Goal: Task Accomplishment & Management: Manage account settings

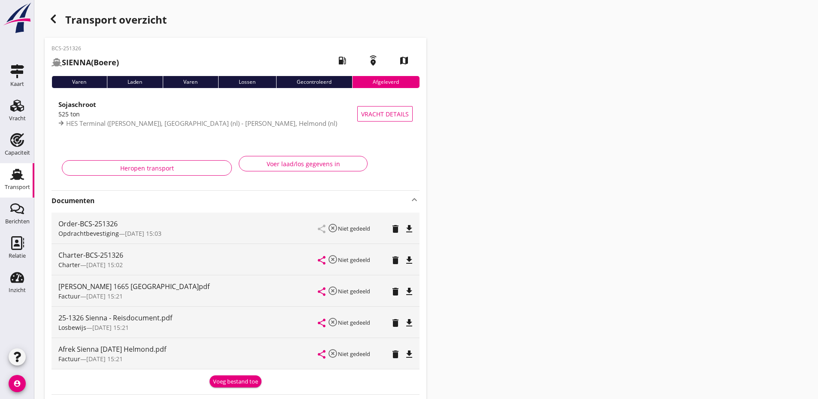
click at [18, 182] on div "Transport" at bounding box center [17, 187] width 25 height 12
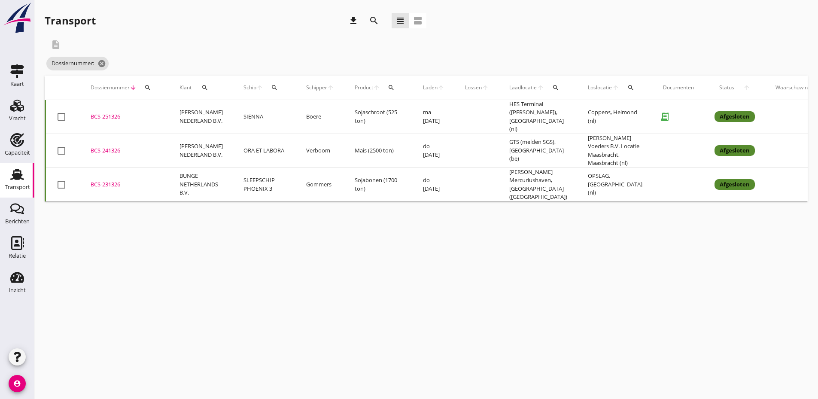
click at [151, 84] on button "search" at bounding box center [147, 87] width 15 height 15
click at [163, 115] on input "Zoeken op dossiernummer..." at bounding box center [187, 113] width 89 height 14
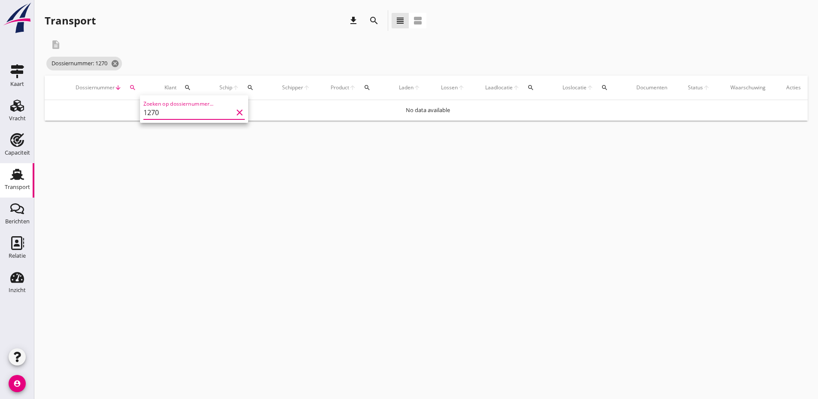
type input "1270"
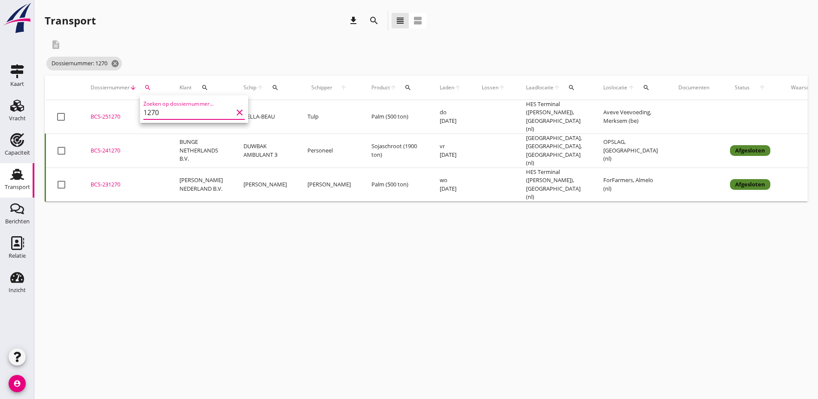
click at [109, 116] on div "BCS-251270" at bounding box center [125, 117] width 68 height 9
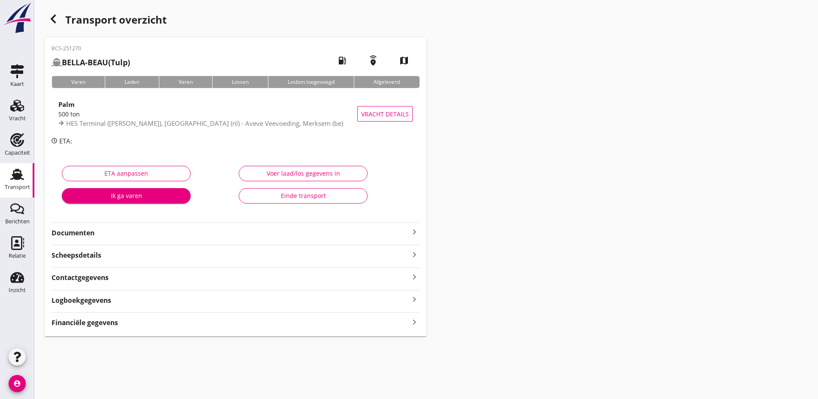
click at [145, 235] on strong "Documenten" at bounding box center [231, 233] width 358 height 10
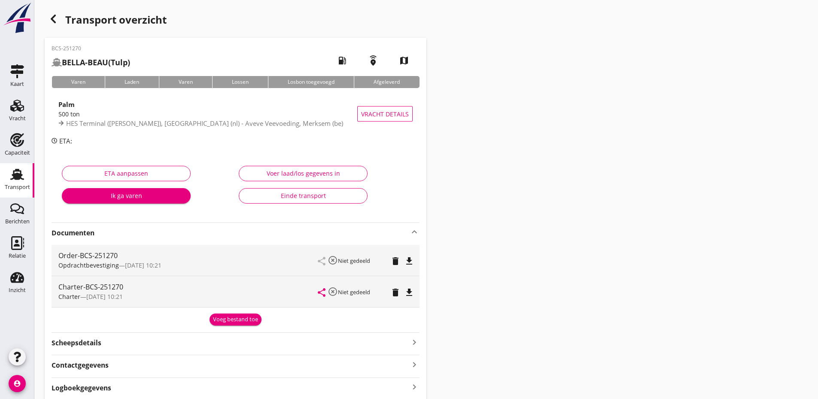
click at [249, 316] on div "Voeg bestand toe" at bounding box center [235, 319] width 45 height 9
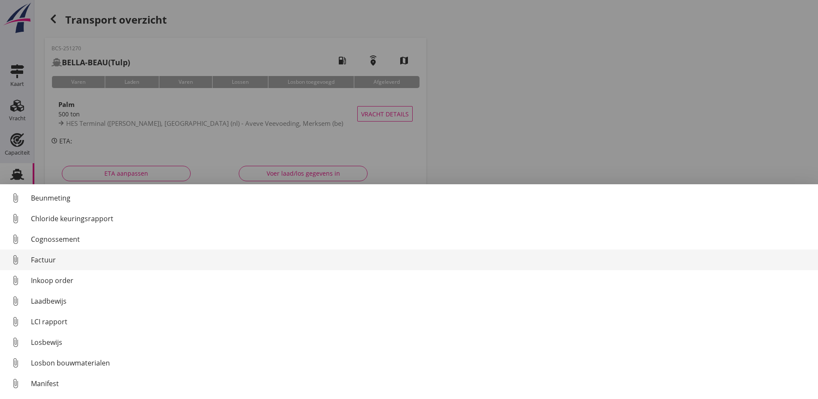
click at [40, 258] on div "Factuur" at bounding box center [421, 260] width 780 height 10
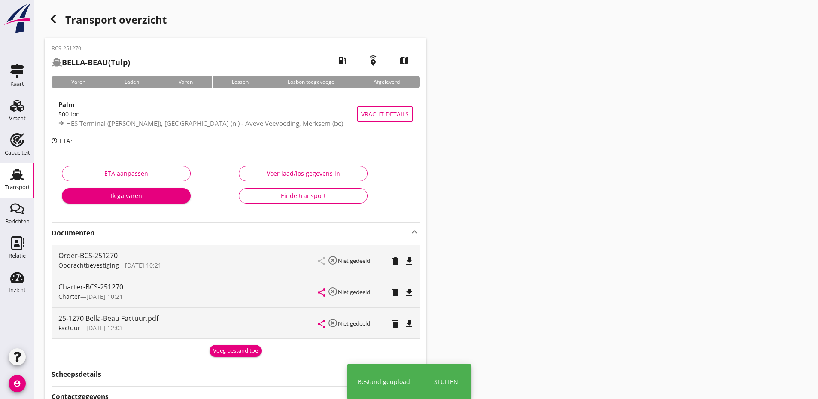
click at [234, 354] on div "Voeg bestand toe" at bounding box center [235, 351] width 45 height 9
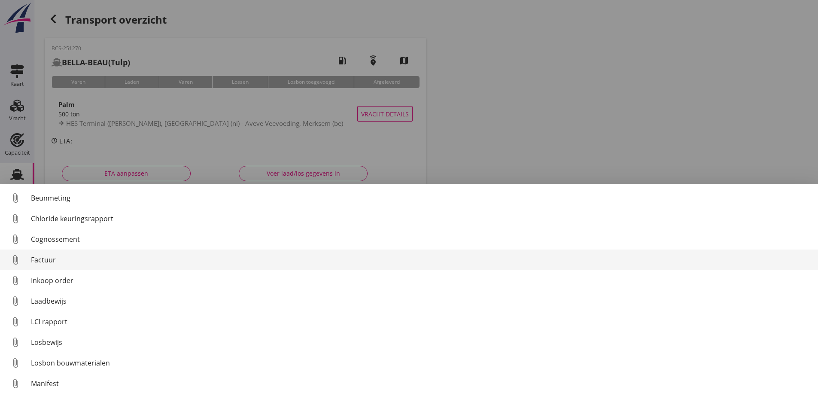
click at [46, 262] on div "Factuur" at bounding box center [421, 260] width 780 height 10
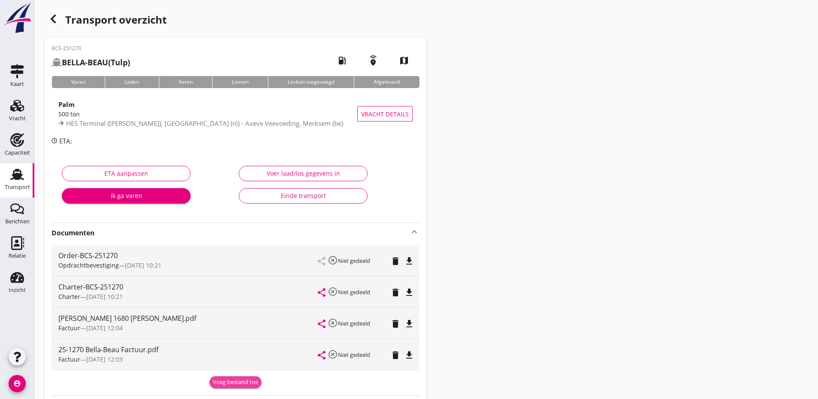
click at [238, 382] on div "Voeg bestand toe" at bounding box center [235, 382] width 45 height 9
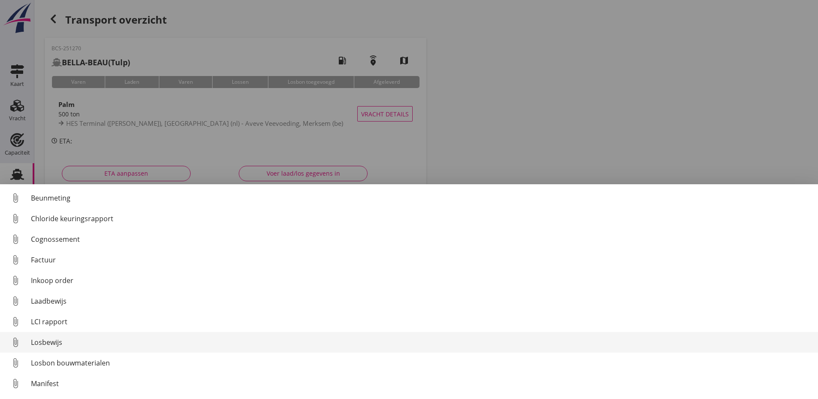
click at [47, 344] on div "Losbewijs" at bounding box center [421, 342] width 780 height 10
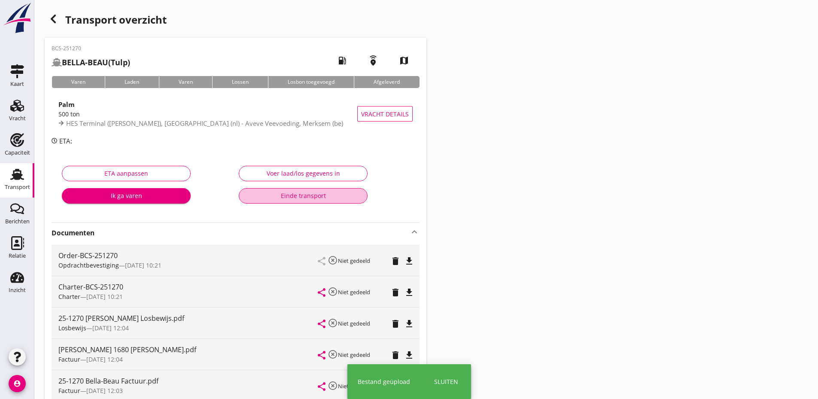
click at [294, 200] on div "Einde transport" at bounding box center [303, 195] width 114 height 9
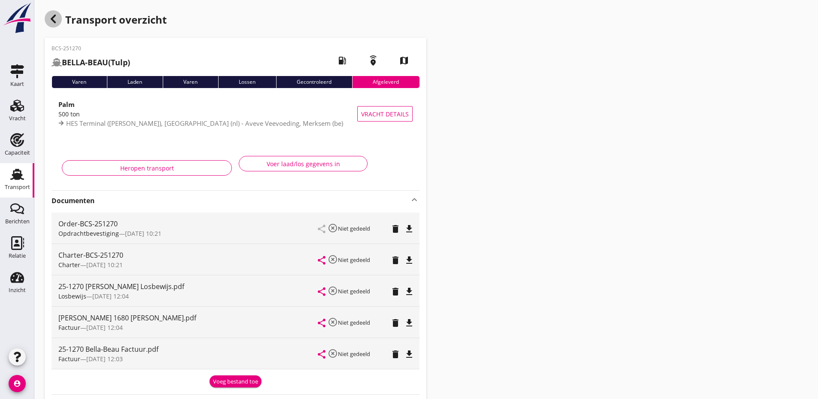
click at [50, 22] on icon "button" at bounding box center [53, 19] width 10 height 10
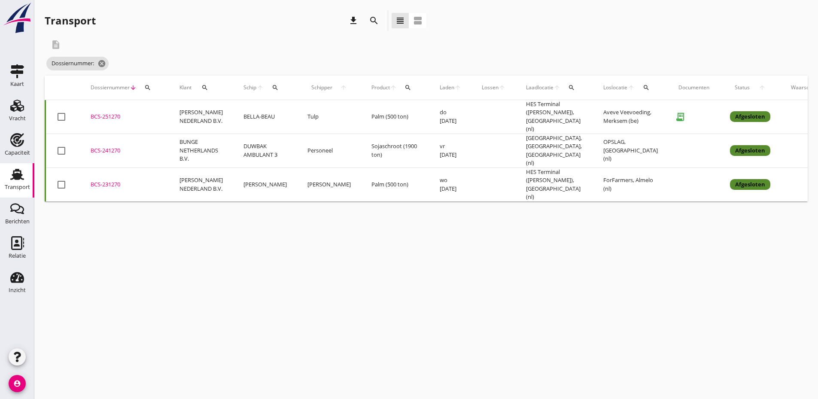
click at [146, 86] on icon "search" at bounding box center [147, 87] width 7 height 7
click at [159, 109] on input "Zoeken op dossiernummer..." at bounding box center [187, 113] width 89 height 14
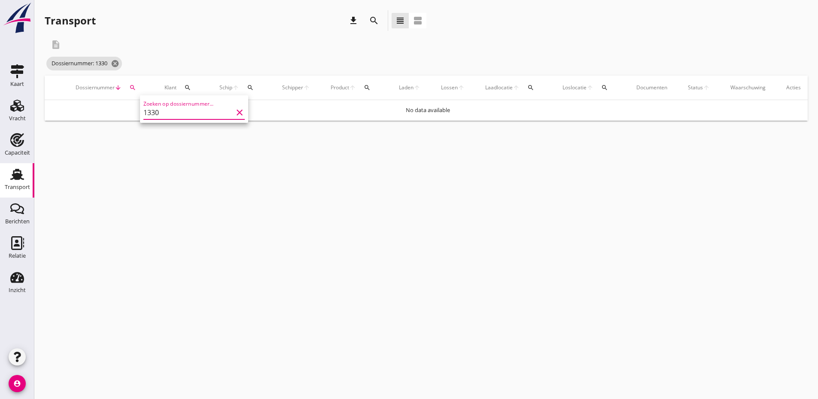
type input "1330"
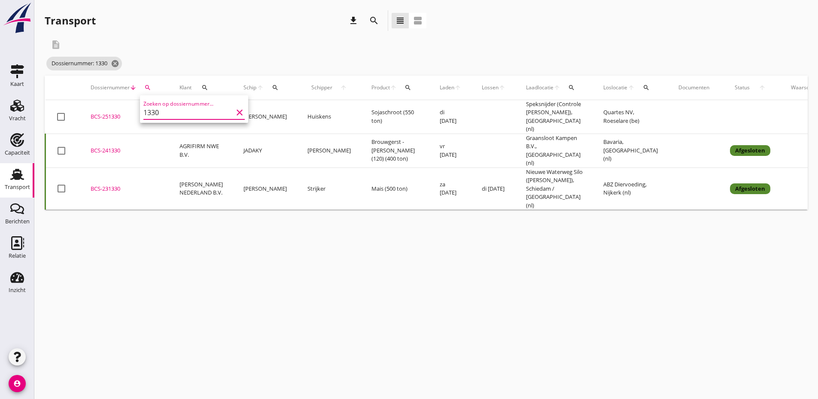
click at [103, 119] on td "BCS-251330 upload_file Drop hier uw bestand om het aan het dossier toe te voegen" at bounding box center [124, 117] width 89 height 34
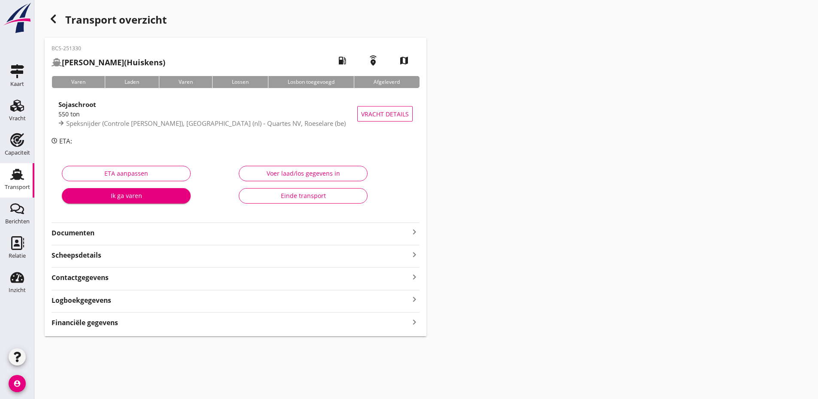
click at [173, 234] on strong "Documenten" at bounding box center [231, 233] width 358 height 10
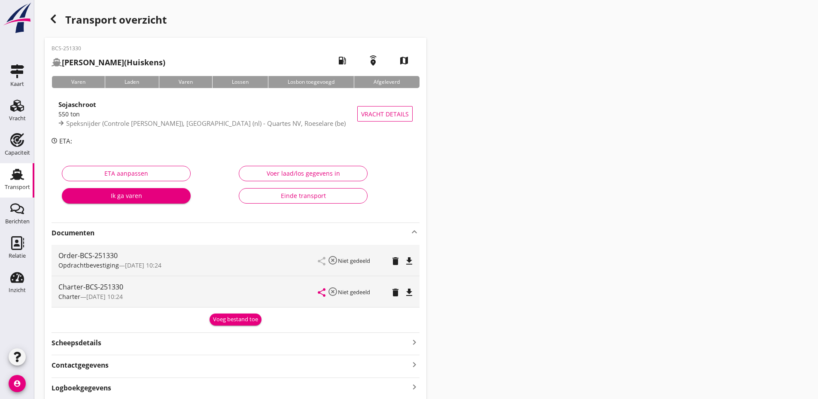
click at [233, 318] on div "Voeg bestand toe" at bounding box center [235, 319] width 45 height 9
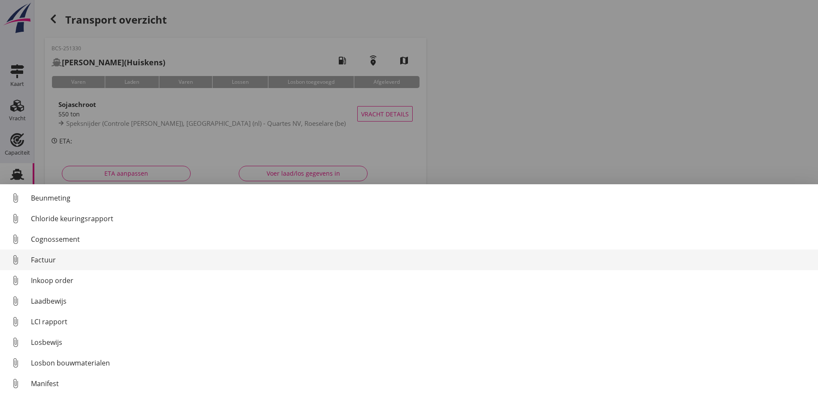
click at [23, 257] on div "attach_file" at bounding box center [15, 259] width 17 height 17
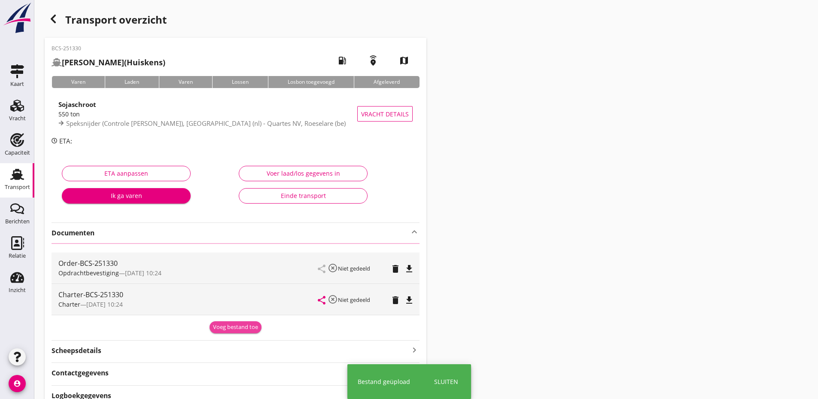
click at [245, 327] on div "Voeg bestand toe" at bounding box center [235, 327] width 45 height 9
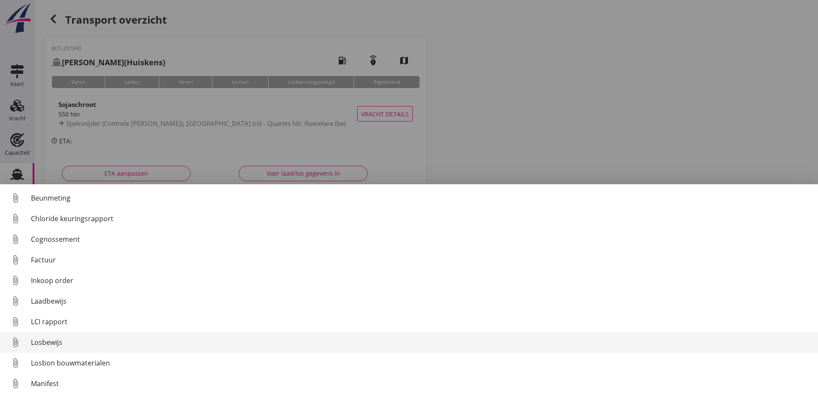
click at [49, 342] on div "Losbewijs" at bounding box center [421, 342] width 780 height 10
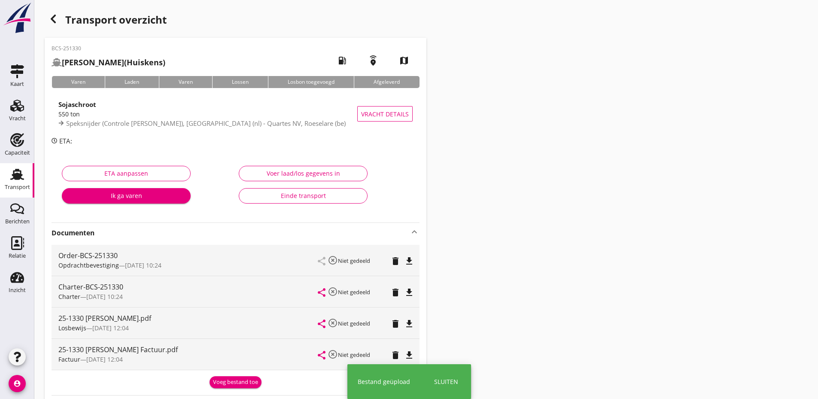
click at [241, 381] on div "Voeg bestand toe" at bounding box center [235, 382] width 45 height 9
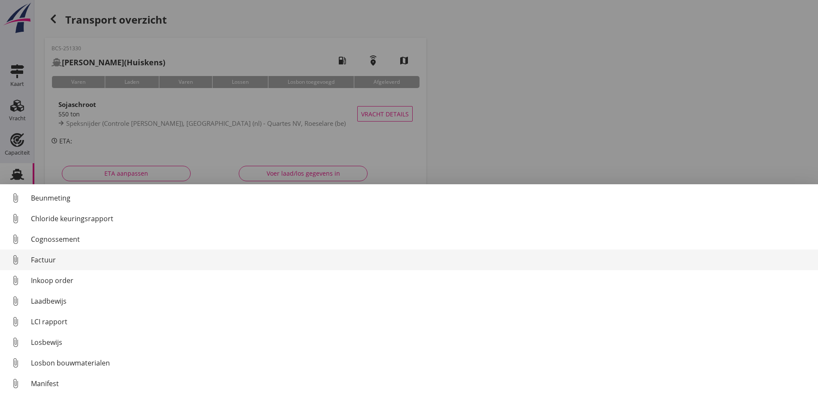
click at [55, 267] on link "attach_file Factuur" at bounding box center [409, 259] width 818 height 21
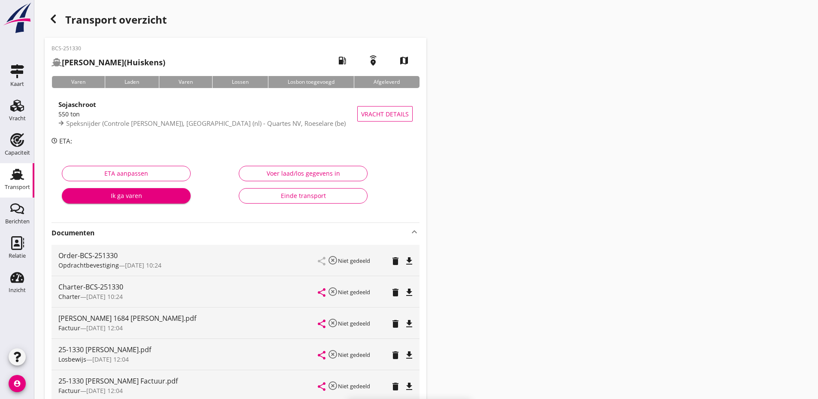
click at [307, 197] on div "Einde transport" at bounding box center [303, 195] width 114 height 9
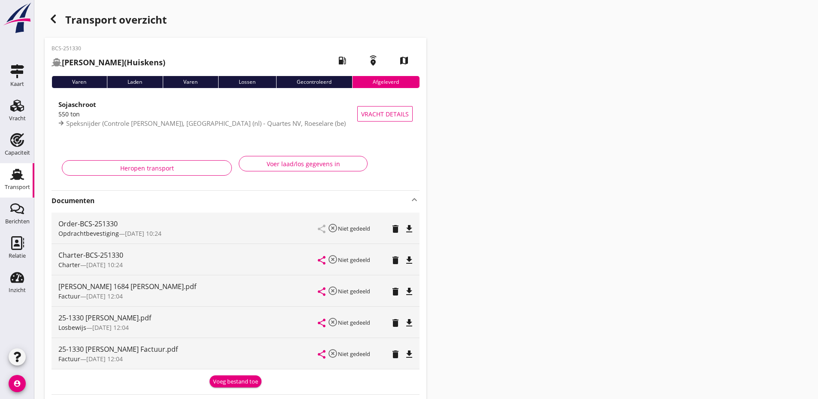
drag, startPoint x: 50, startPoint y: 15, endPoint x: 52, endPoint y: 19, distance: 4.6
click at [52, 19] on icon "button" at bounding box center [53, 19] width 10 height 10
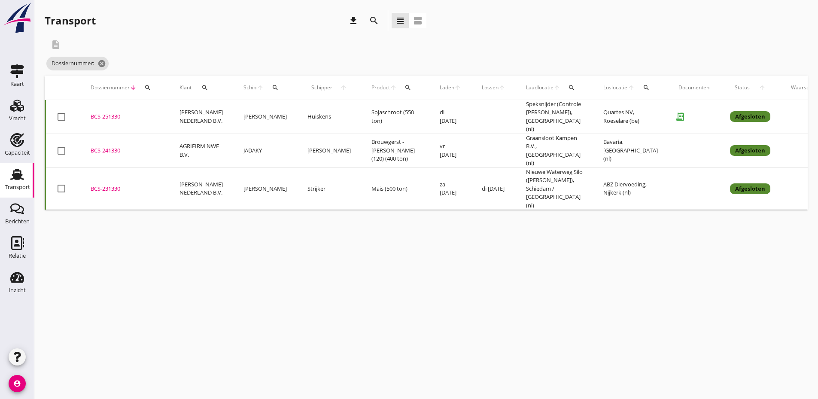
click at [149, 90] on icon "search" at bounding box center [147, 87] width 7 height 7
click at [140, 80] on button "search" at bounding box center [147, 87] width 15 height 15
click at [143, 83] on button "search" at bounding box center [147, 87] width 15 height 15
click at [158, 111] on input "Zoeken op dossiernummer..." at bounding box center [187, 113] width 89 height 14
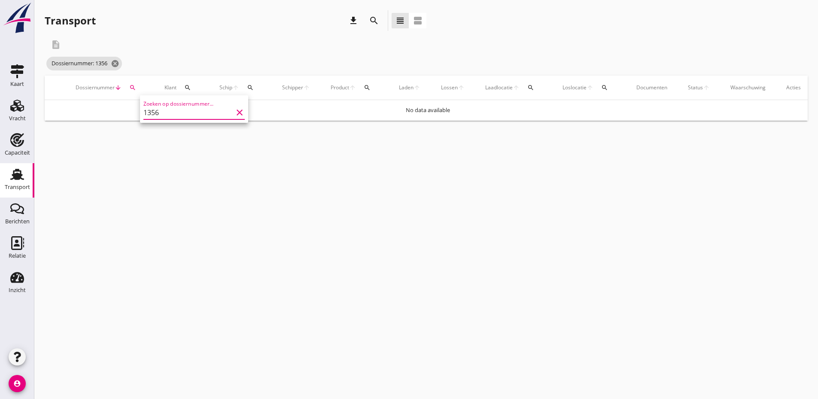
type input "1356"
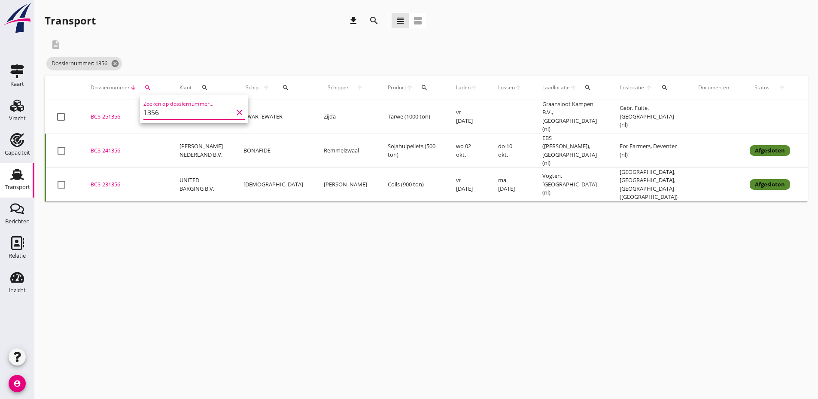
click at [100, 114] on div "BCS-251356" at bounding box center [125, 117] width 68 height 9
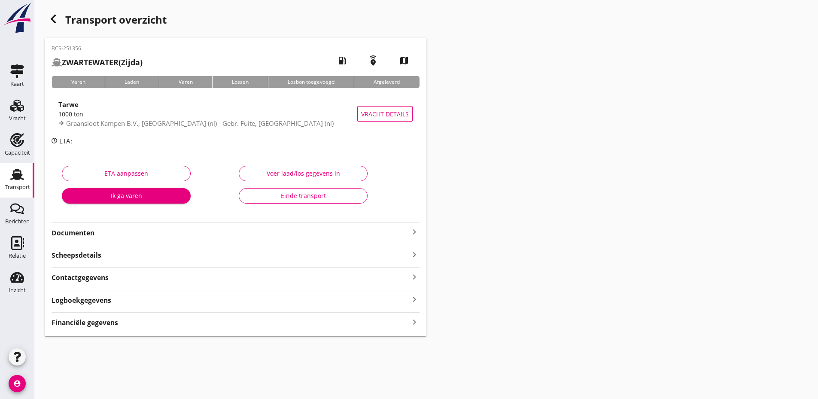
click at [260, 234] on strong "Documenten" at bounding box center [231, 233] width 358 height 10
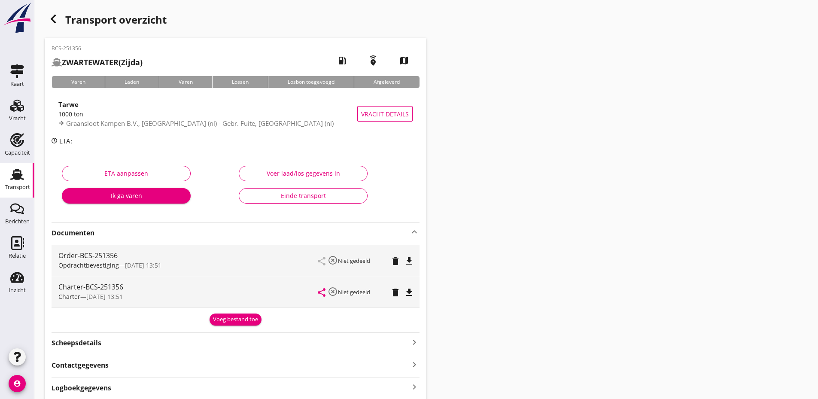
click at [243, 319] on div "Voeg bestand toe" at bounding box center [235, 319] width 45 height 9
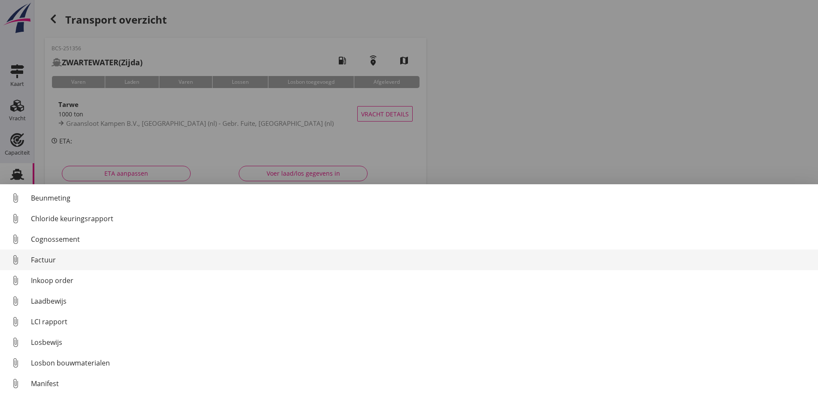
click at [64, 252] on link "attach_file Factuur" at bounding box center [409, 259] width 818 height 21
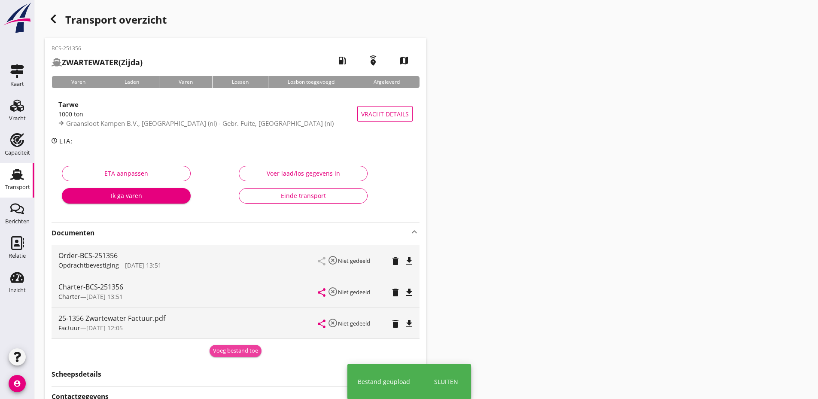
click at [235, 355] on div "Voeg bestand toe" at bounding box center [235, 351] width 45 height 9
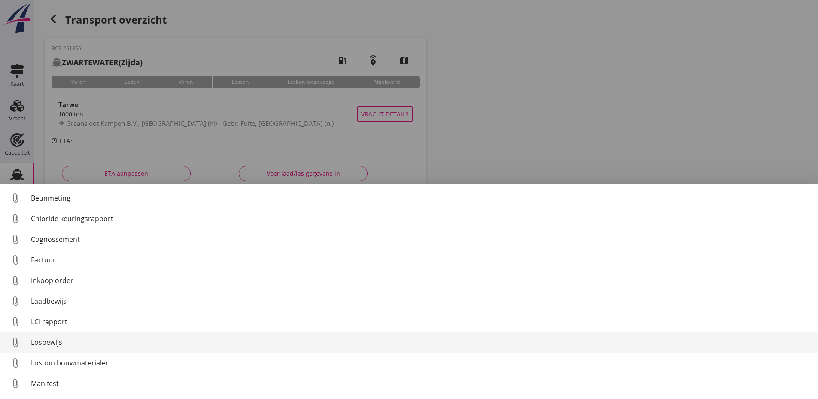
click at [43, 344] on div "Losbewijs" at bounding box center [421, 342] width 780 height 10
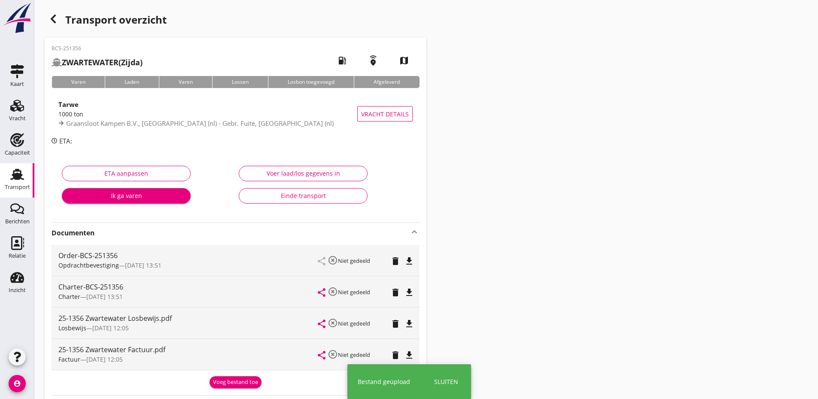
click at [238, 383] on div "Voeg bestand toe" at bounding box center [235, 382] width 45 height 9
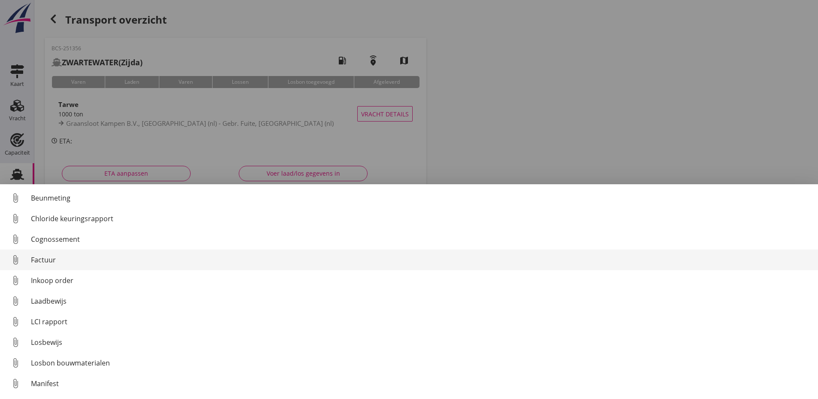
click at [44, 258] on div "Factuur" at bounding box center [421, 260] width 780 height 10
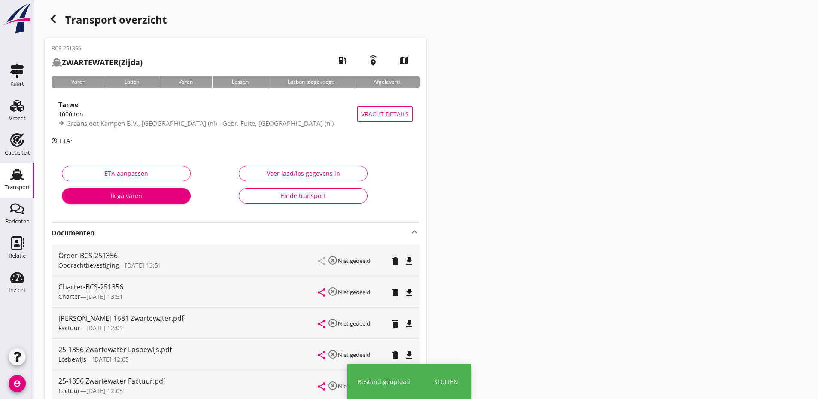
click at [311, 200] on button "Einde transport" at bounding box center [303, 195] width 129 height 15
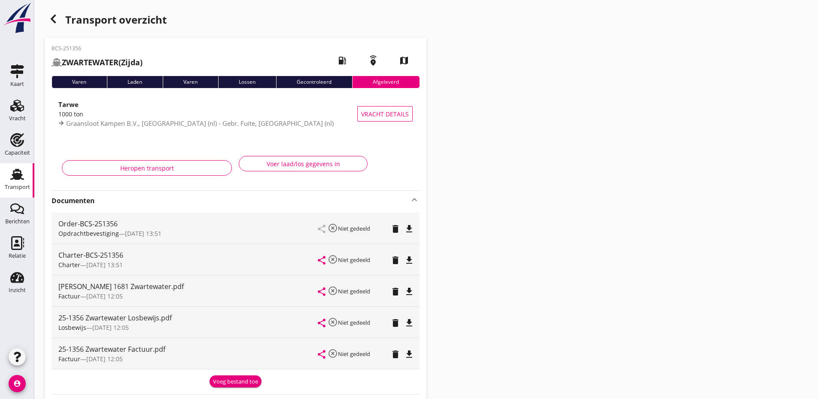
click at [50, 18] on icon "button" at bounding box center [53, 19] width 10 height 10
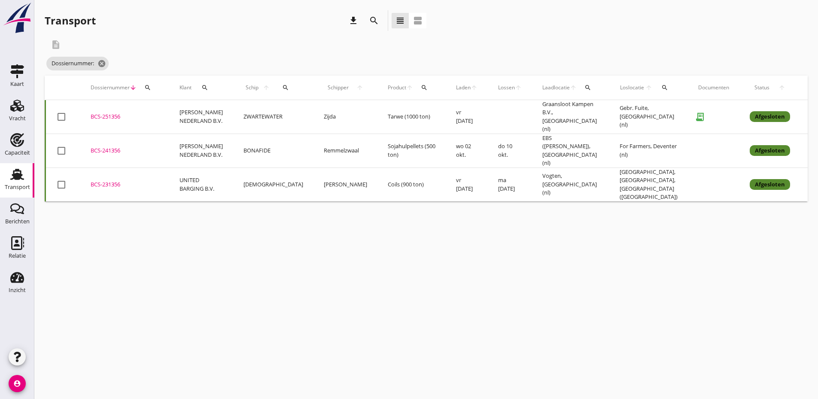
click at [146, 87] on icon "search" at bounding box center [147, 87] width 7 height 7
click at [169, 113] on input "Zoeken op dossiernummer..." at bounding box center [187, 113] width 89 height 14
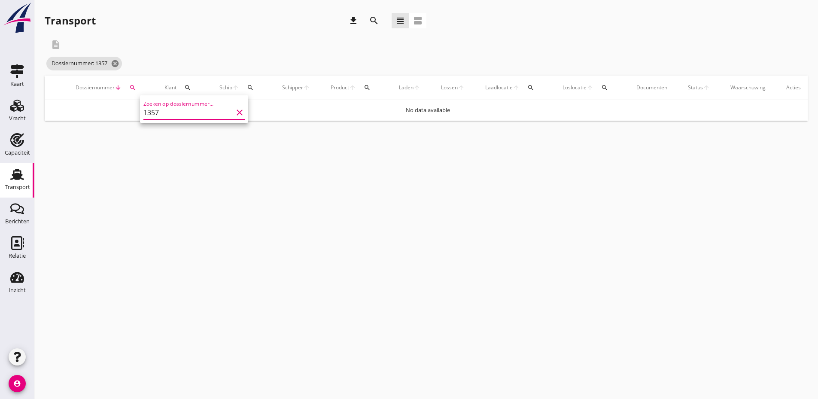
type input "1357"
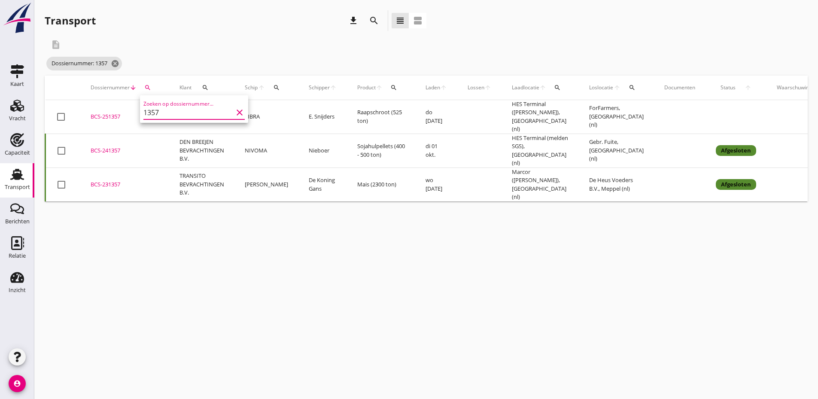
click at [103, 113] on div "BCS-251357" at bounding box center [125, 117] width 68 height 9
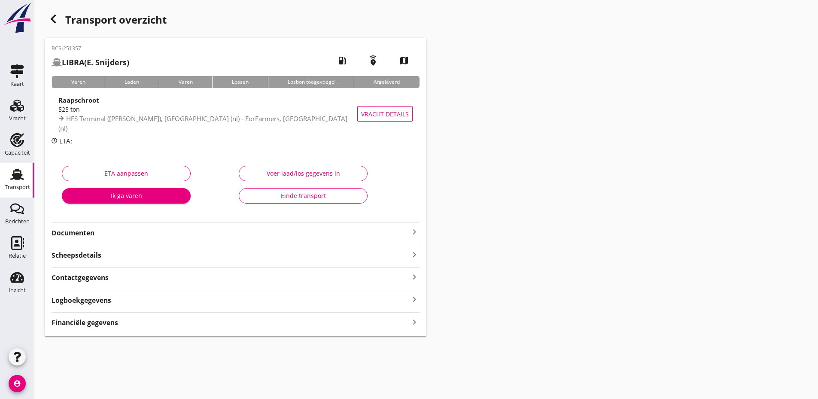
click at [150, 231] on strong "Documenten" at bounding box center [231, 233] width 358 height 10
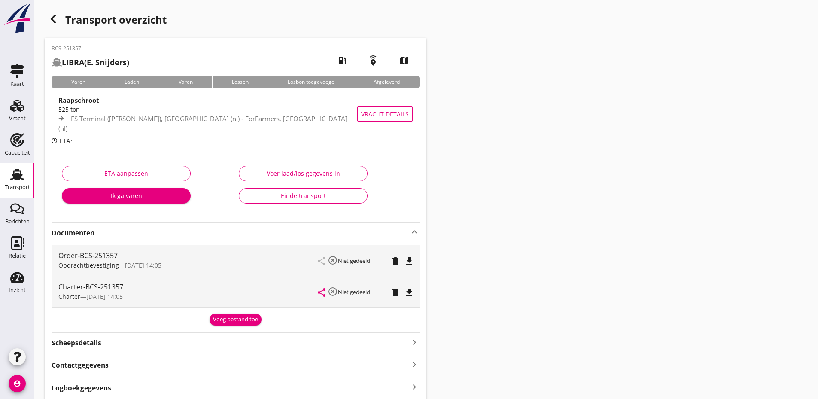
click at [240, 318] on div "Voeg bestand toe" at bounding box center [235, 319] width 45 height 9
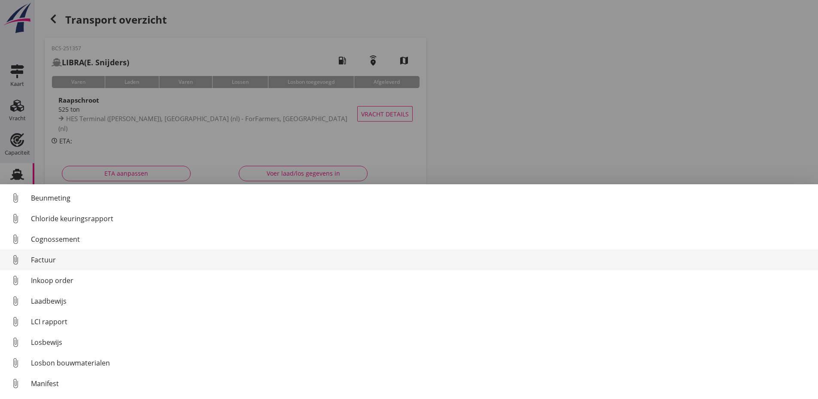
click at [65, 263] on div "Factuur" at bounding box center [421, 260] width 780 height 10
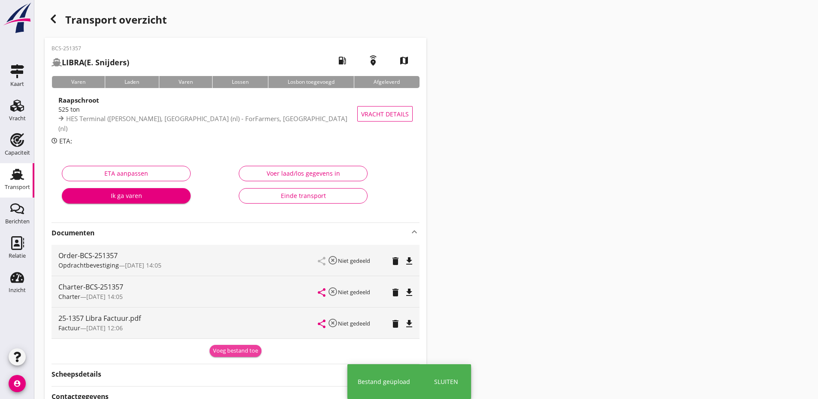
click at [239, 351] on div "Voeg bestand toe" at bounding box center [235, 351] width 45 height 9
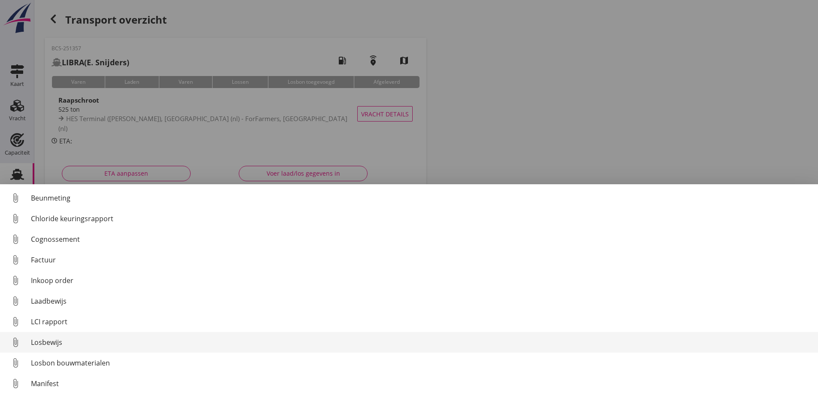
click at [56, 343] on div "Losbewijs" at bounding box center [421, 342] width 780 height 10
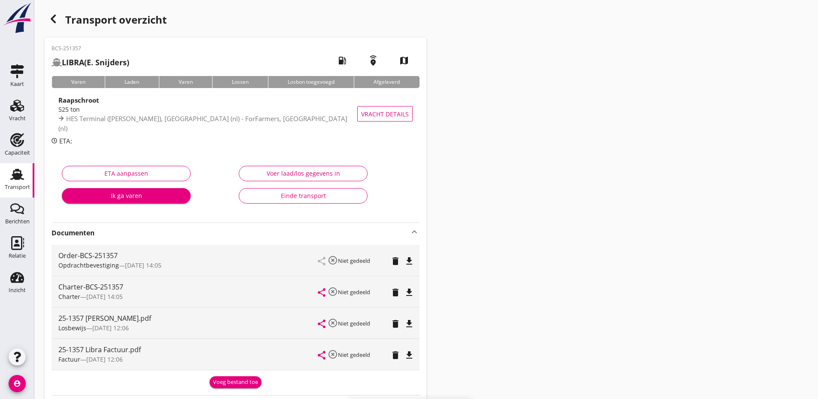
click at [241, 383] on div "Voeg bestand toe" at bounding box center [235, 382] width 45 height 9
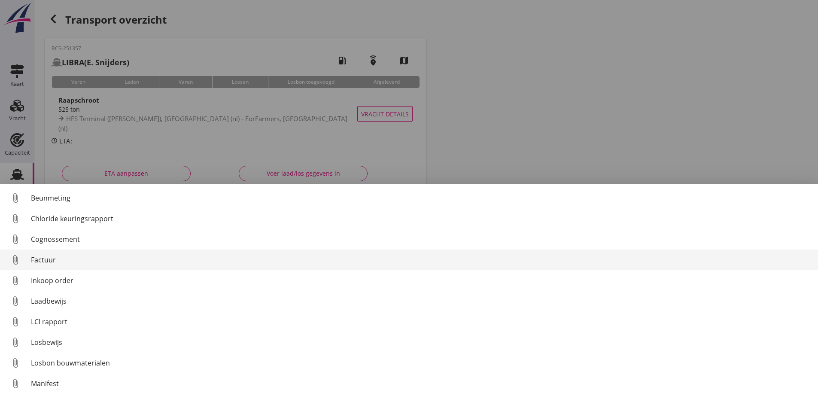
click at [62, 255] on div "Factuur" at bounding box center [421, 260] width 780 height 10
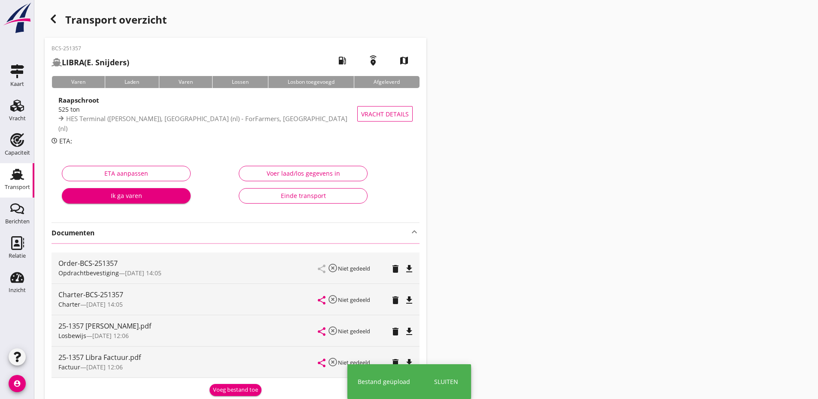
click at [293, 196] on div "Einde transport" at bounding box center [303, 195] width 114 height 9
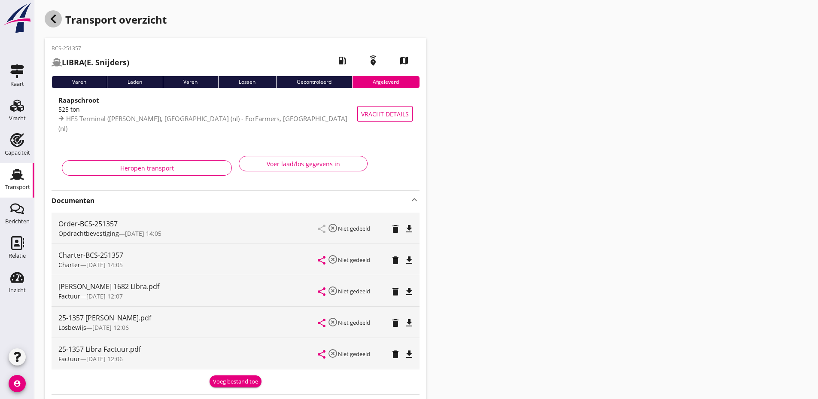
click at [51, 22] on icon "button" at bounding box center [53, 19] width 10 height 10
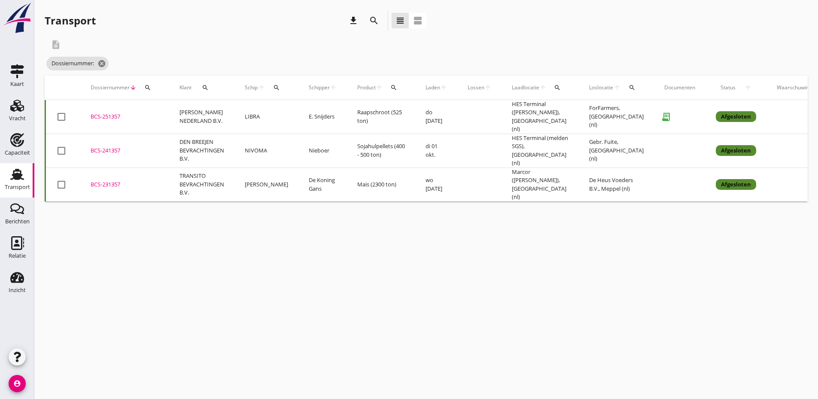
click at [152, 91] on button "search" at bounding box center [147, 87] width 15 height 15
click at [171, 116] on input "Zoeken op dossiernummer..." at bounding box center [187, 113] width 89 height 14
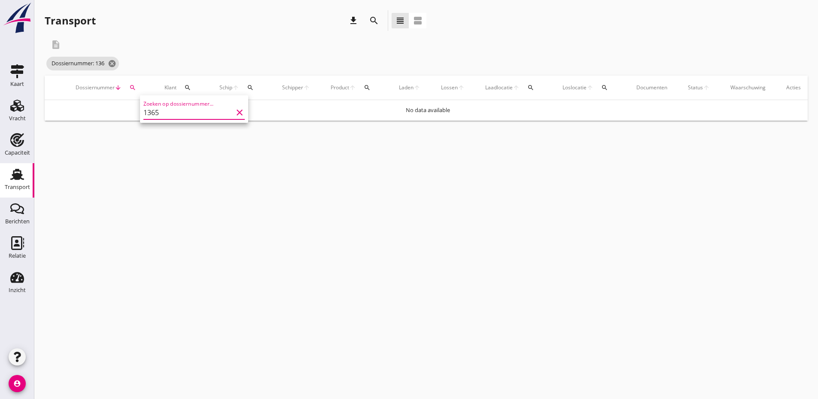
type input "1365"
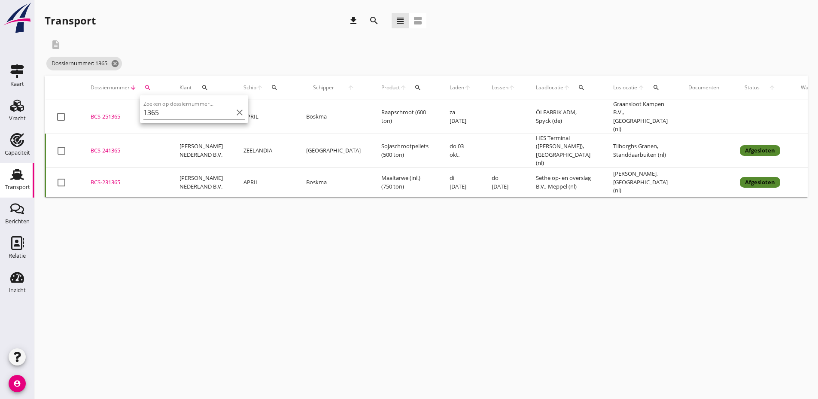
click at [97, 115] on div "BCS-251365" at bounding box center [125, 117] width 68 height 9
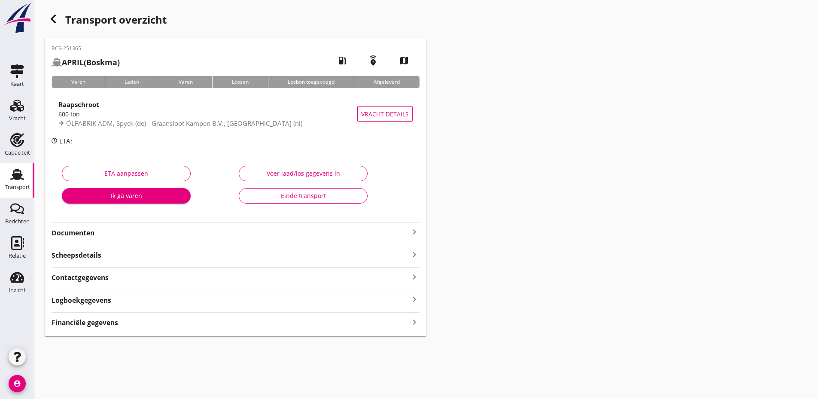
click at [178, 231] on strong "Documenten" at bounding box center [231, 233] width 358 height 10
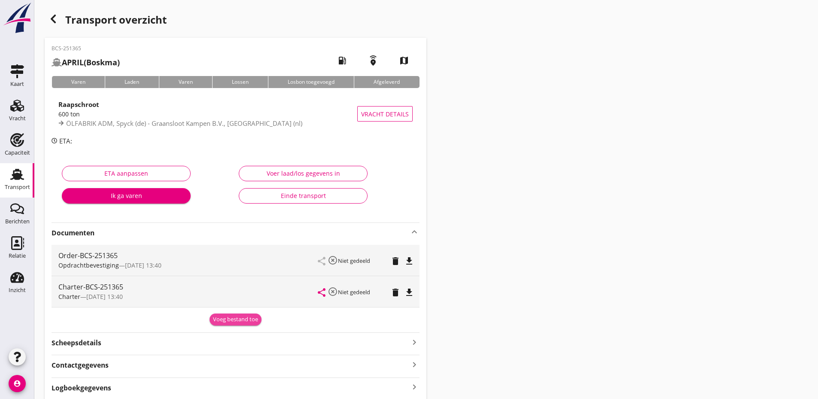
click at [241, 319] on div "Voeg bestand toe" at bounding box center [235, 319] width 45 height 9
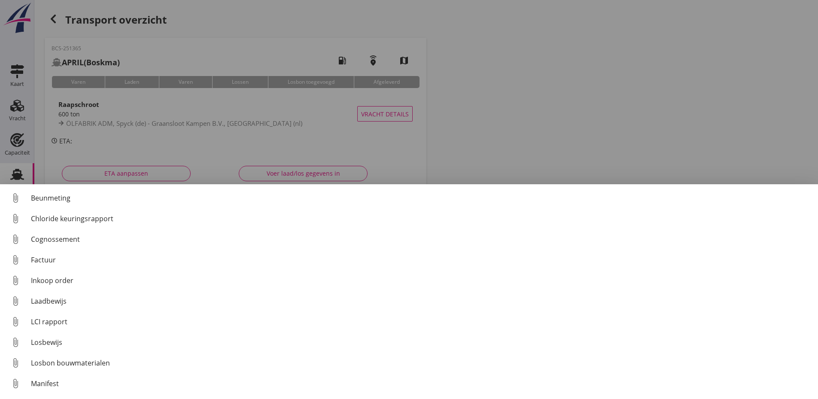
click at [38, 257] on div "Factuur" at bounding box center [421, 260] width 780 height 10
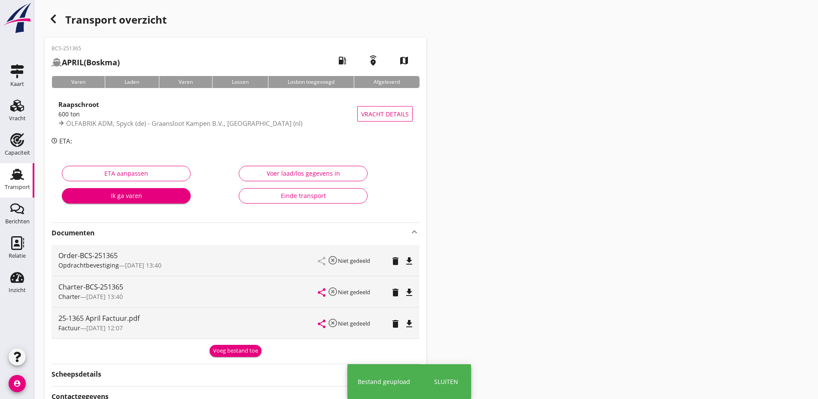
click at [233, 353] on div "Voeg bestand toe" at bounding box center [235, 351] width 45 height 9
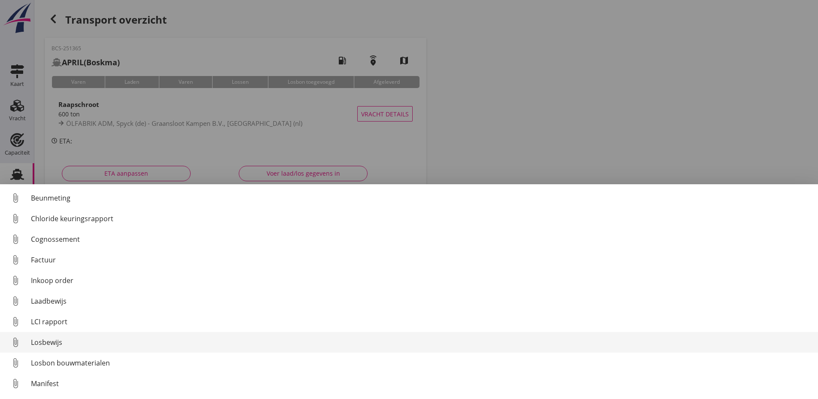
click at [58, 335] on link "attach_file Losbewijs" at bounding box center [409, 342] width 818 height 21
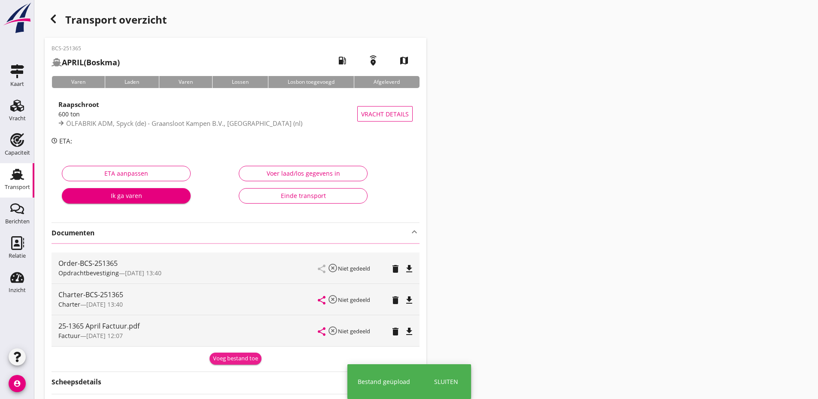
click at [231, 353] on button "Voeg bestand toe" at bounding box center [236, 359] width 52 height 12
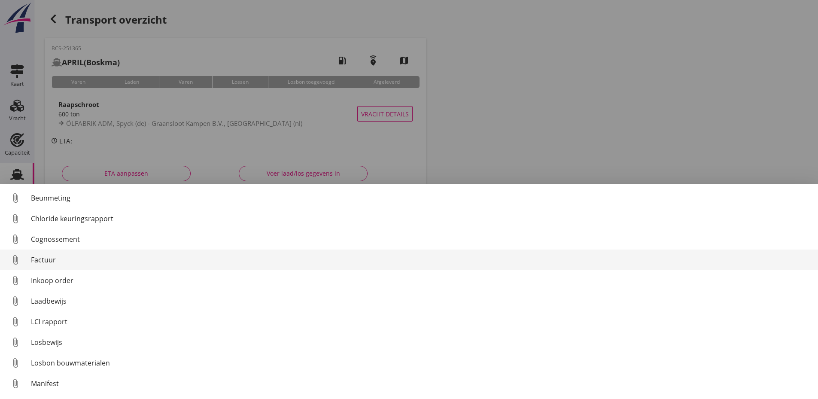
click at [59, 261] on div "Factuur" at bounding box center [421, 260] width 780 height 10
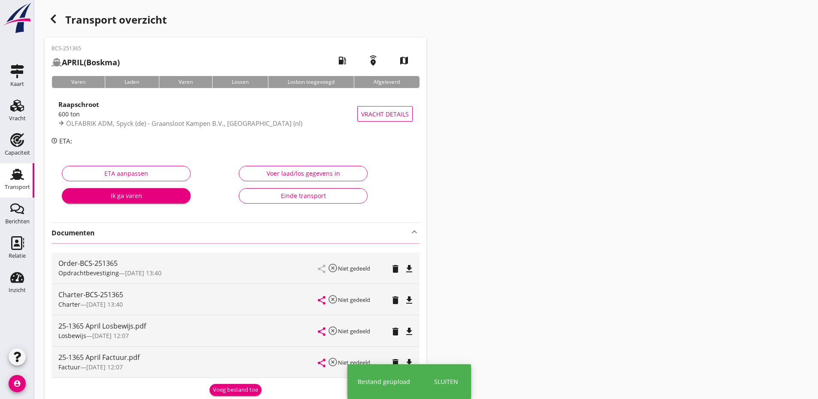
click at [243, 395] on button "Voeg bestand toe" at bounding box center [236, 390] width 52 height 12
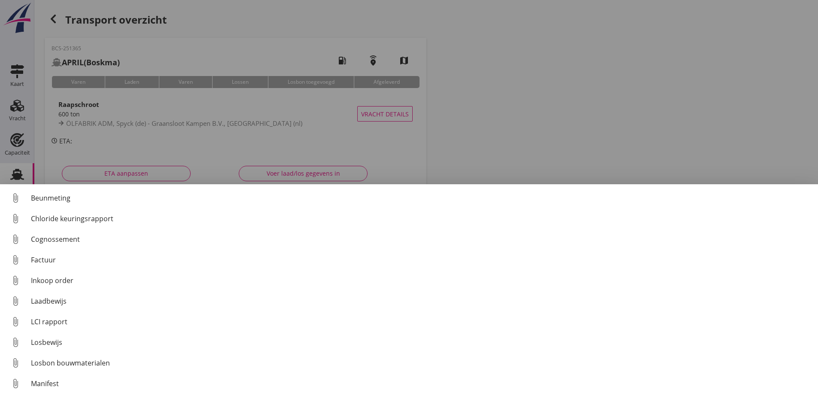
click at [485, 142] on div at bounding box center [409, 199] width 818 height 399
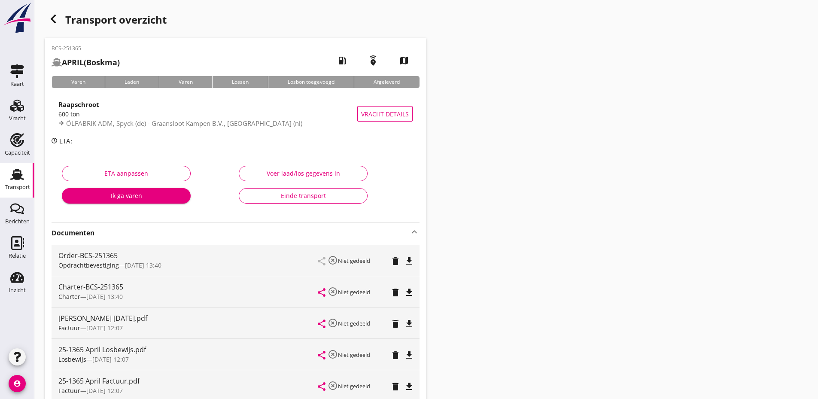
click at [306, 197] on div "Einde transport" at bounding box center [303, 195] width 114 height 9
